Goal: Task Accomplishment & Management: Use online tool/utility

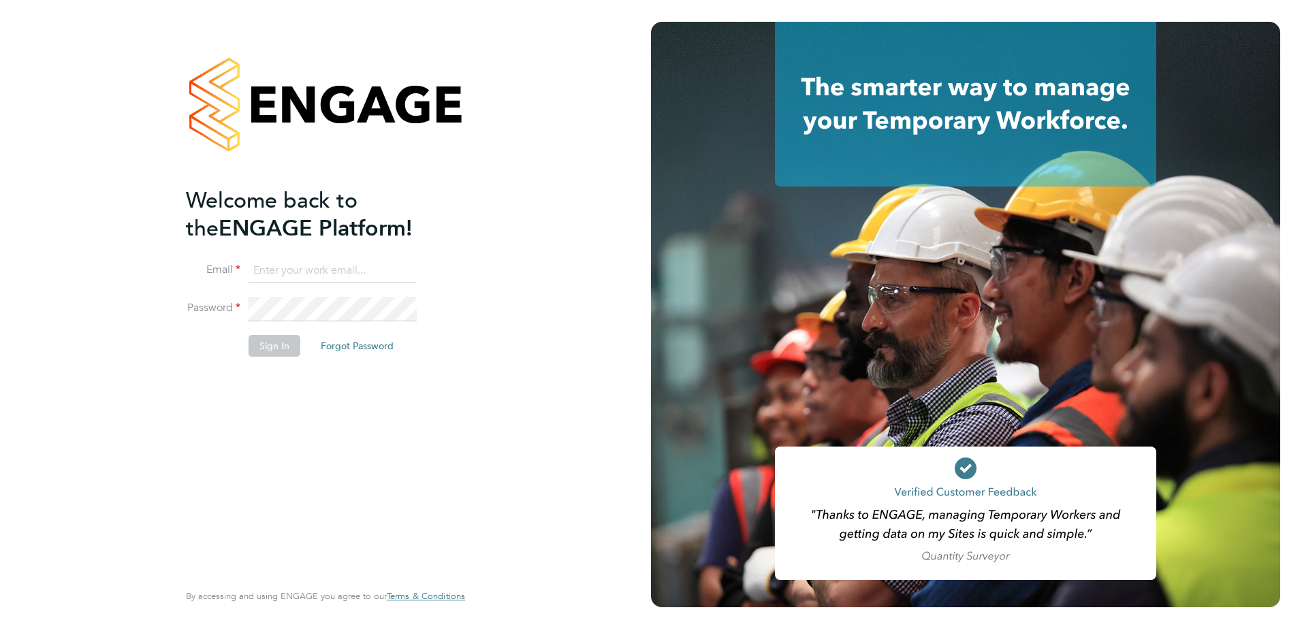
type input "[PERSON_NAME][EMAIL_ADDRESS][DOMAIN_NAME]"
click at [262, 347] on button "Sign In" at bounding box center [275, 346] width 52 height 22
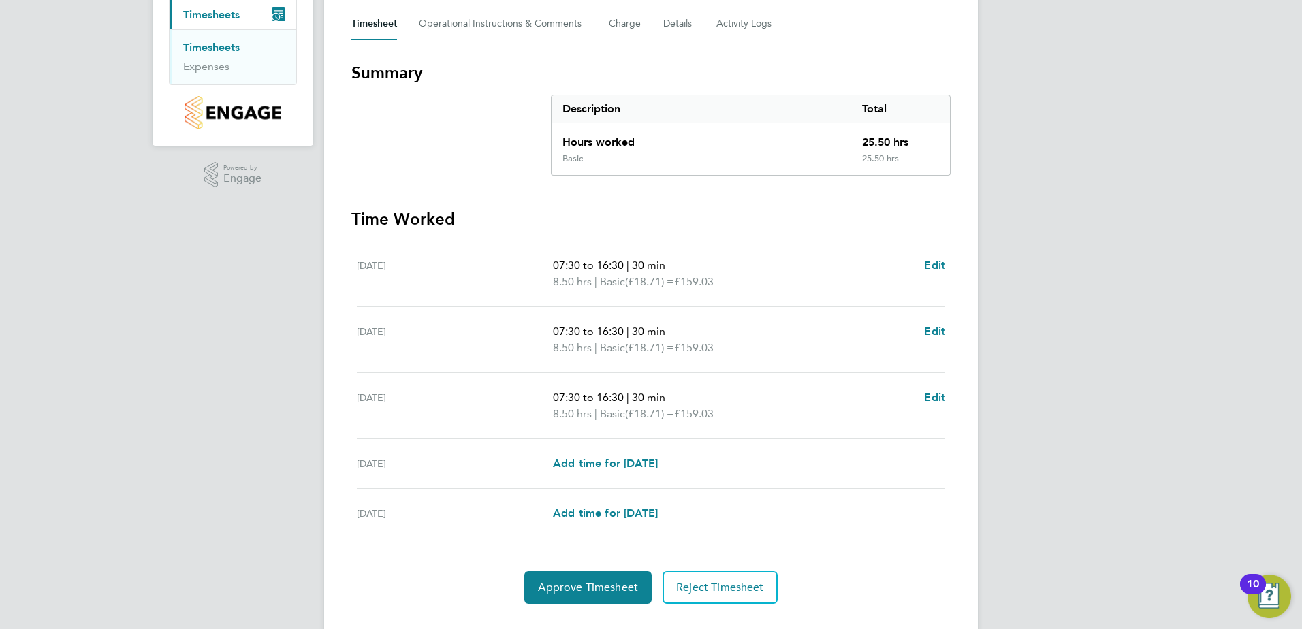
scroll to position [204, 0]
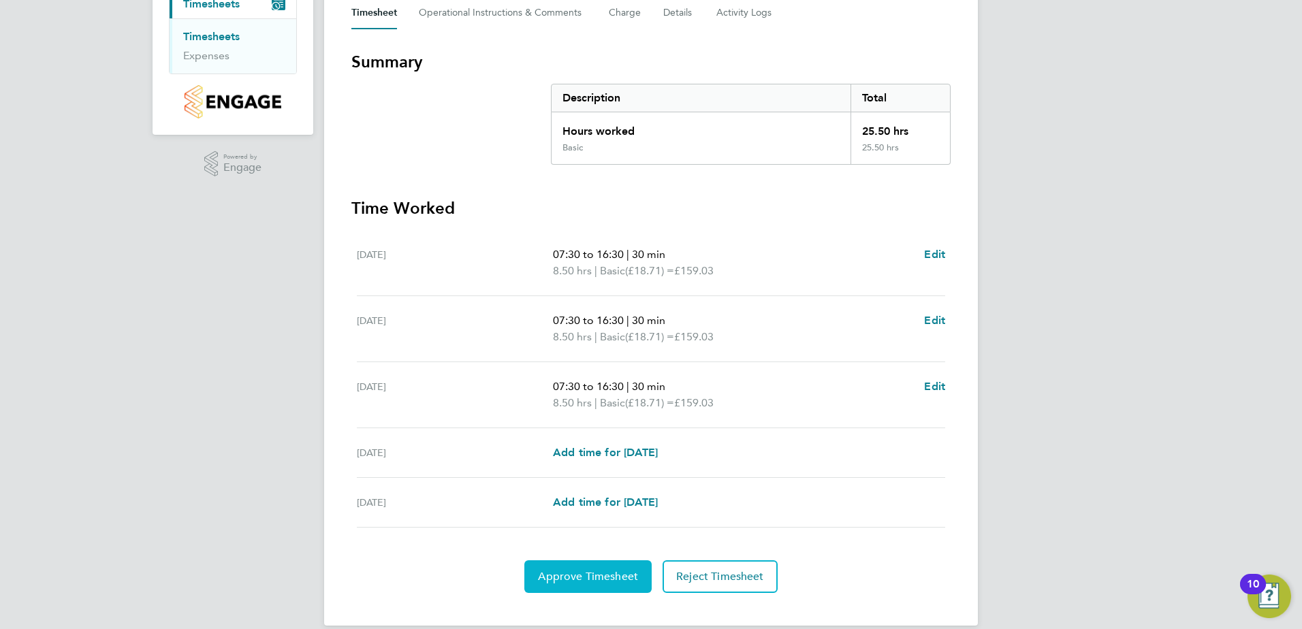
click at [551, 576] on span "Approve Timesheet" at bounding box center [588, 577] width 100 height 14
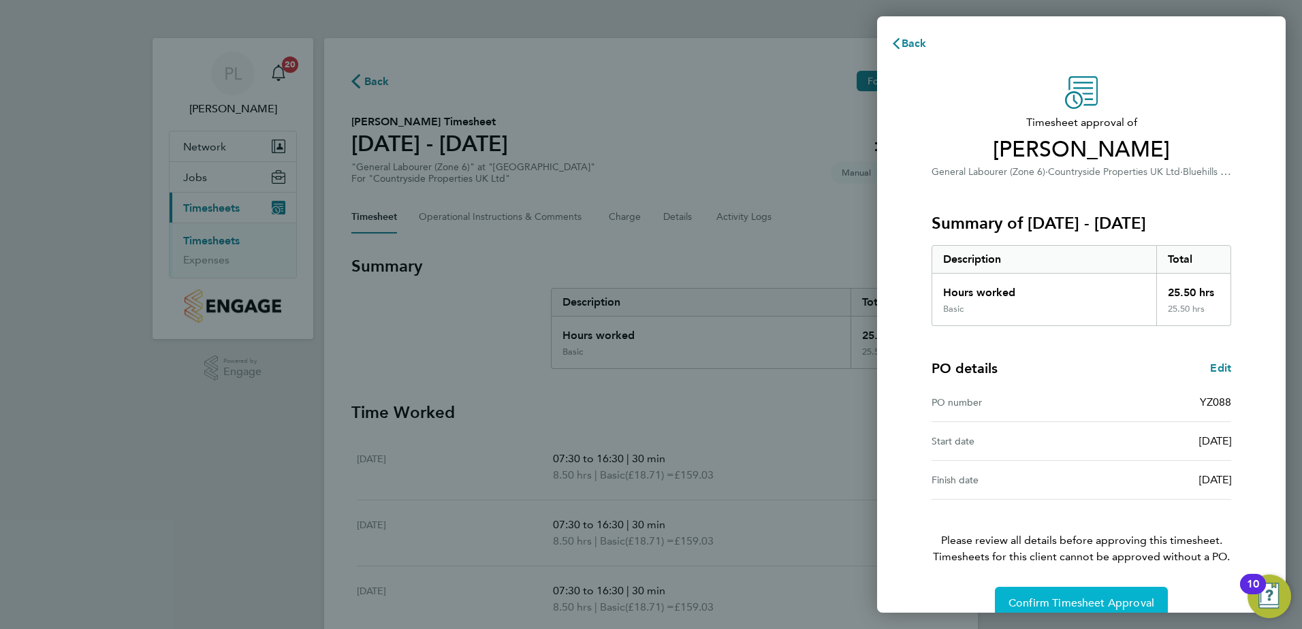
click at [1052, 599] on span "Confirm Timesheet Approval" at bounding box center [1081, 603] width 146 height 14
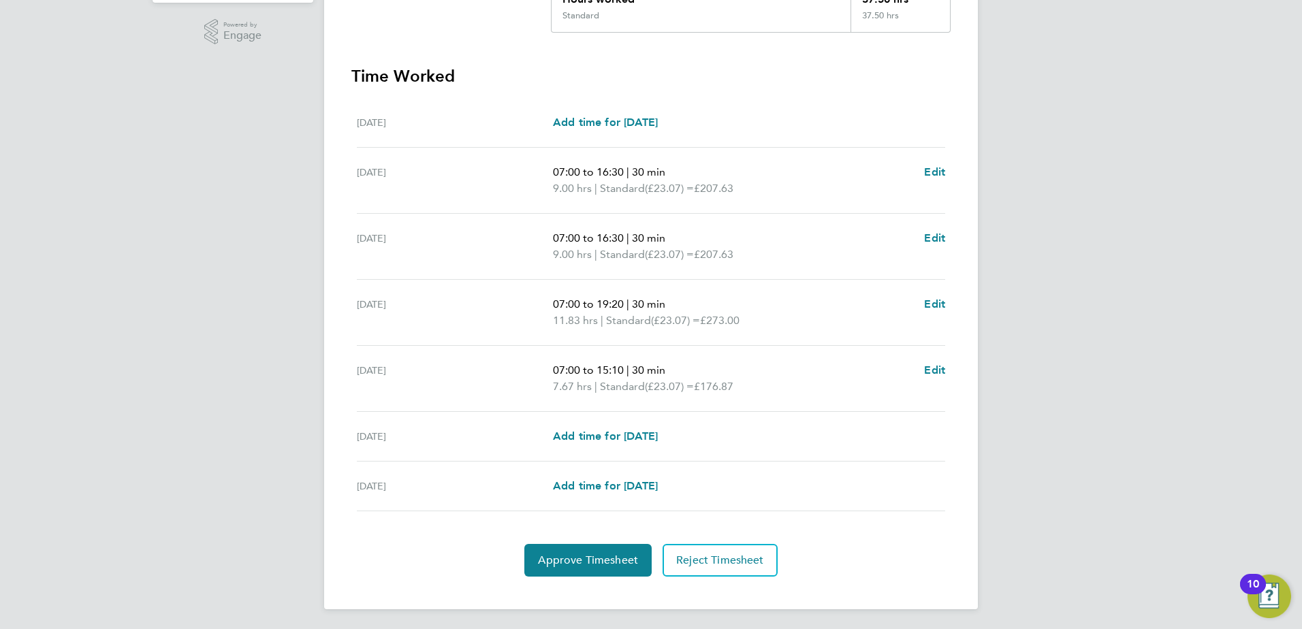
scroll to position [338, 0]
click at [615, 560] on span "Approve Timesheet" at bounding box center [588, 559] width 100 height 14
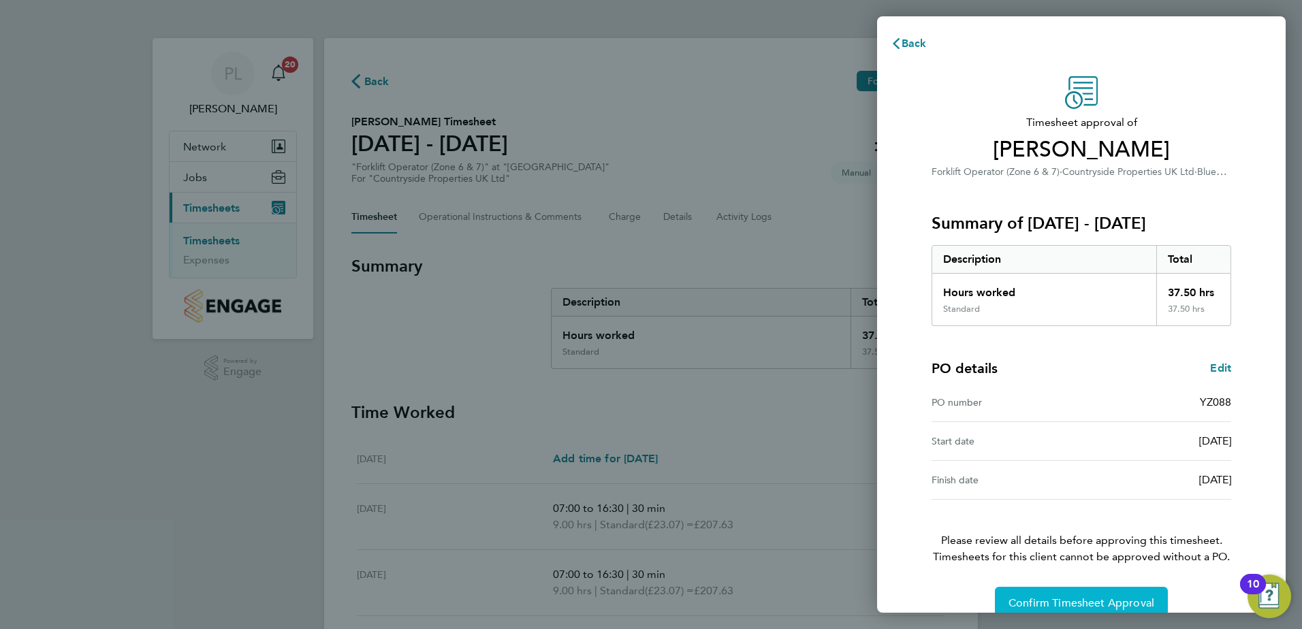
click at [1006, 594] on button "Confirm Timesheet Approval" at bounding box center [1081, 603] width 173 height 33
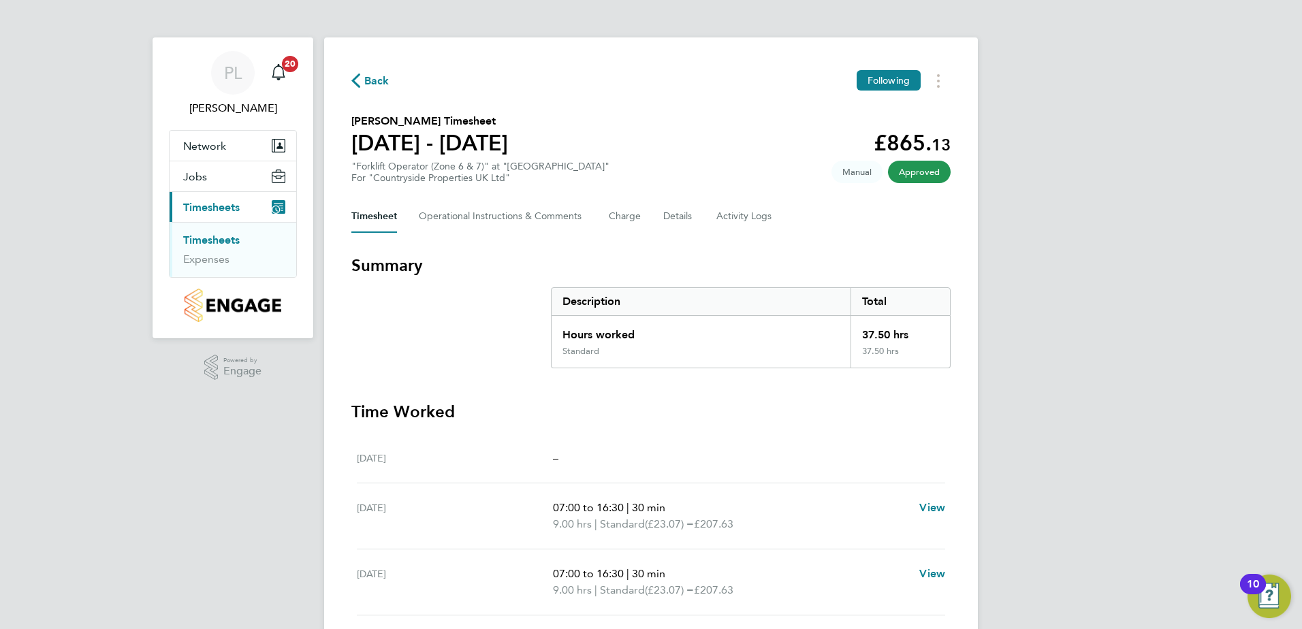
scroll to position [69, 0]
